Goal: Find specific page/section: Find specific page/section

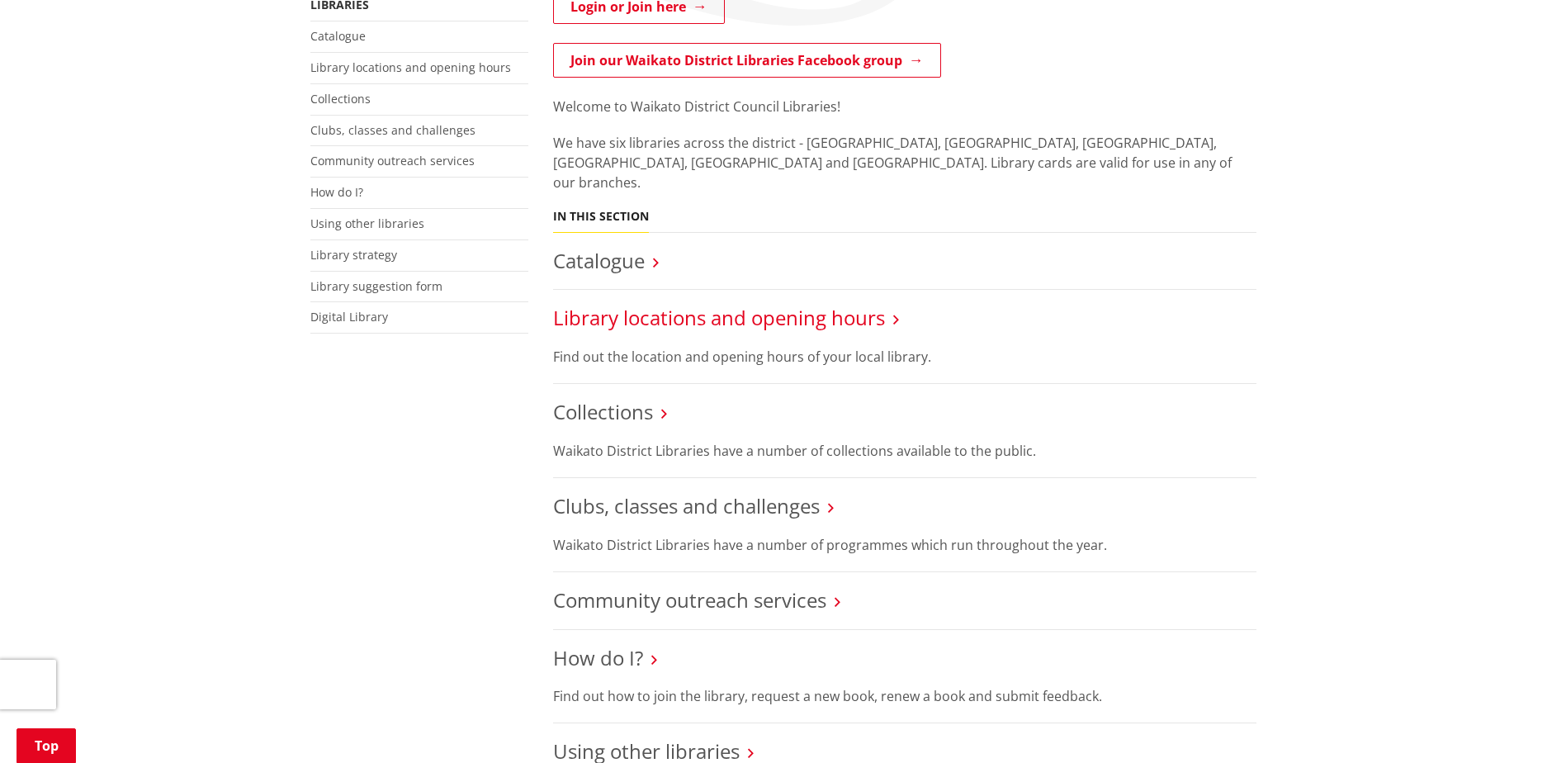
scroll to position [330, 0]
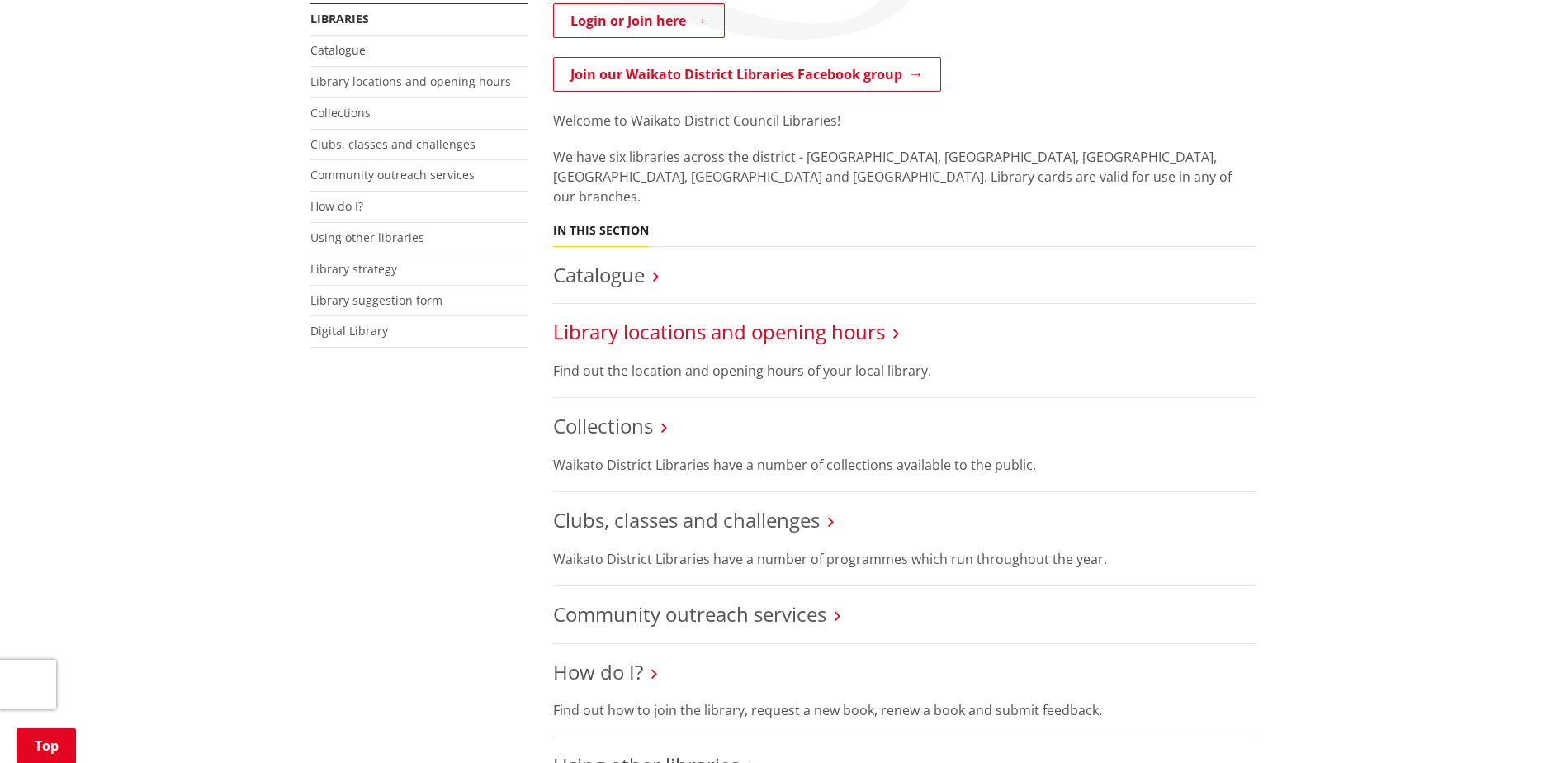
click at [673, 324] on link "Library locations and opening hours" at bounding box center [719, 331] width 332 height 27
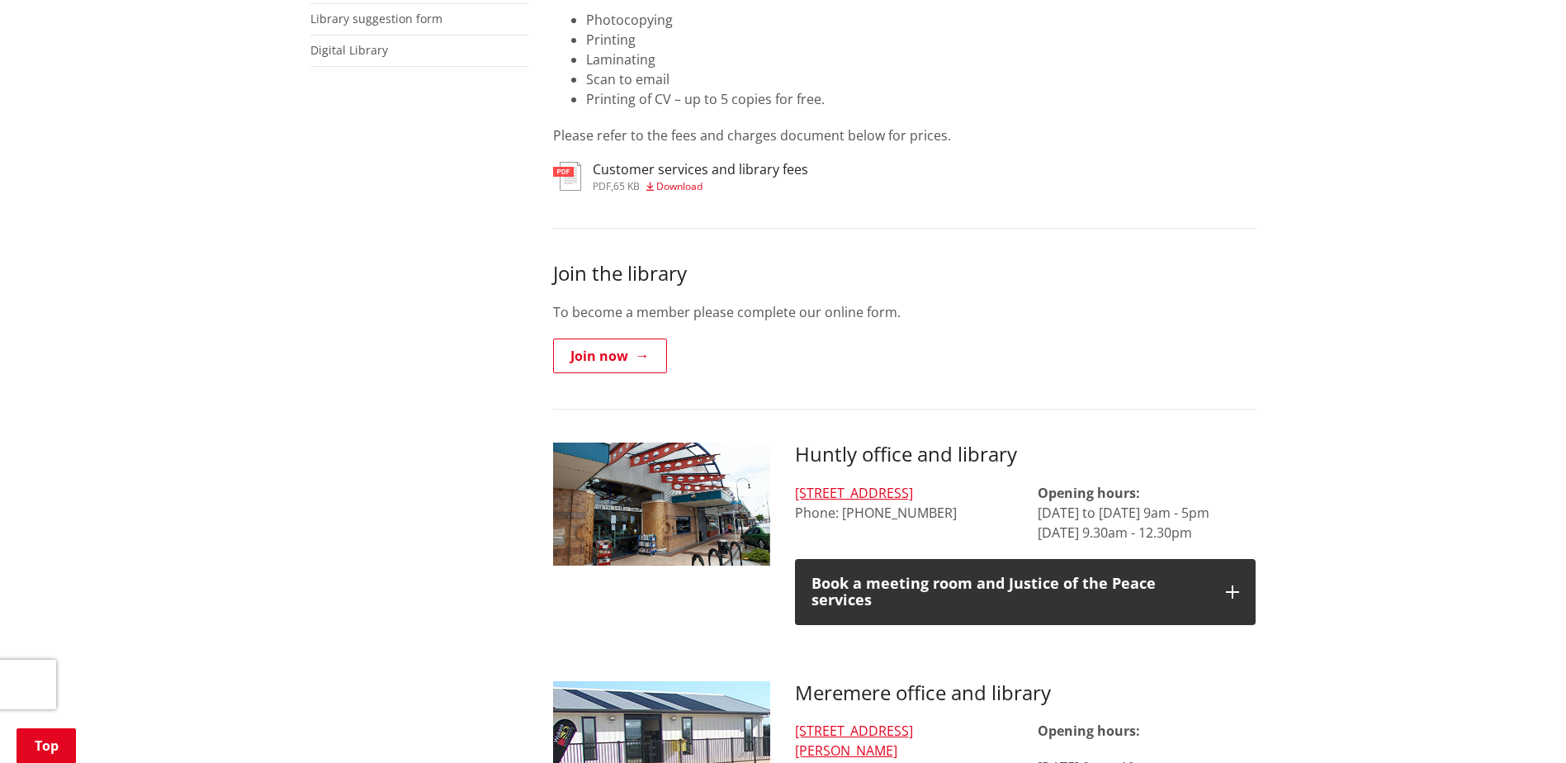
scroll to position [661, 0]
